Goal: Find specific page/section: Find specific page/section

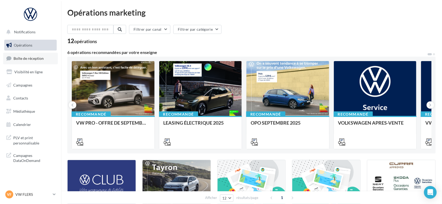
click at [42, 59] on span "Boîte de réception" at bounding box center [29, 58] width 30 height 5
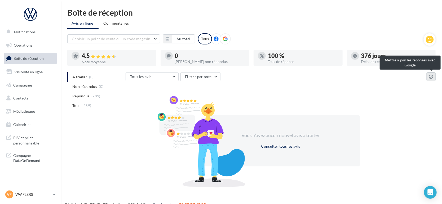
click at [430, 78] on icon at bounding box center [431, 77] width 4 height 4
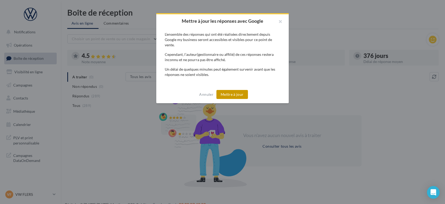
click at [234, 96] on button "Mettre à jour" at bounding box center [232, 94] width 32 height 9
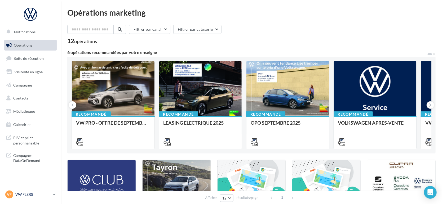
click at [26, 196] on p "VW FLERS" at bounding box center [32, 194] width 35 height 5
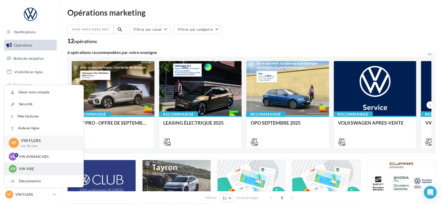
click at [26, 167] on p "VW VIRE" at bounding box center [48, 168] width 58 height 5
